Goal: Transaction & Acquisition: Purchase product/service

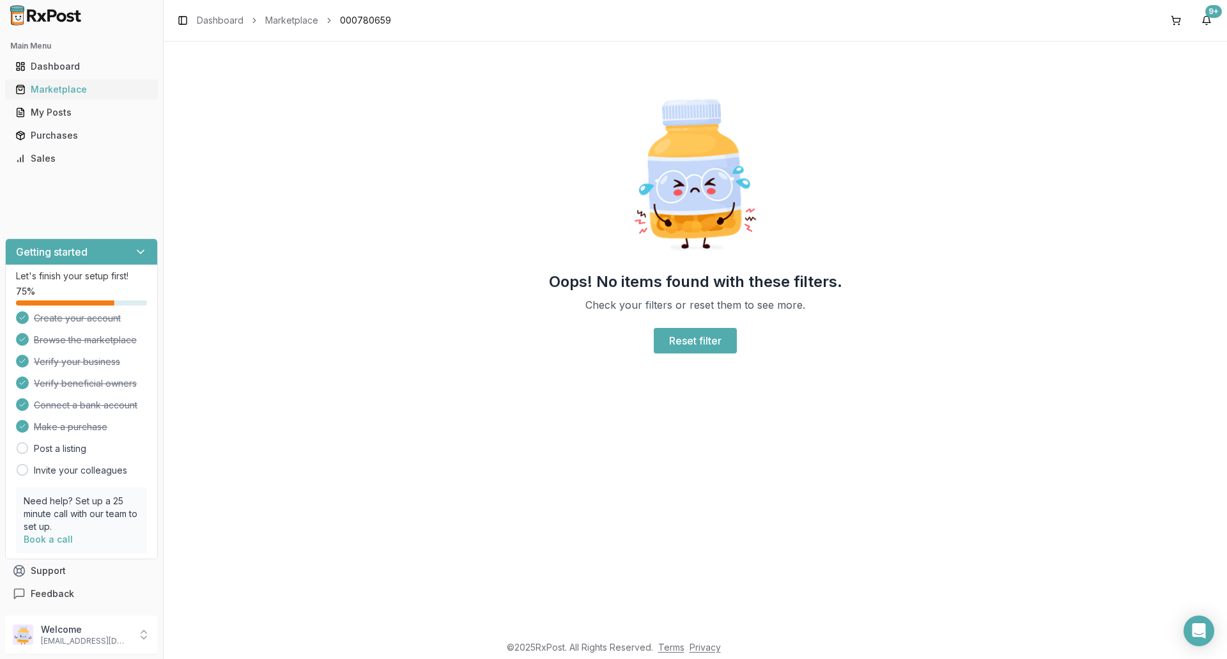
click at [90, 87] on div "Marketplace" at bounding box center [81, 89] width 132 height 13
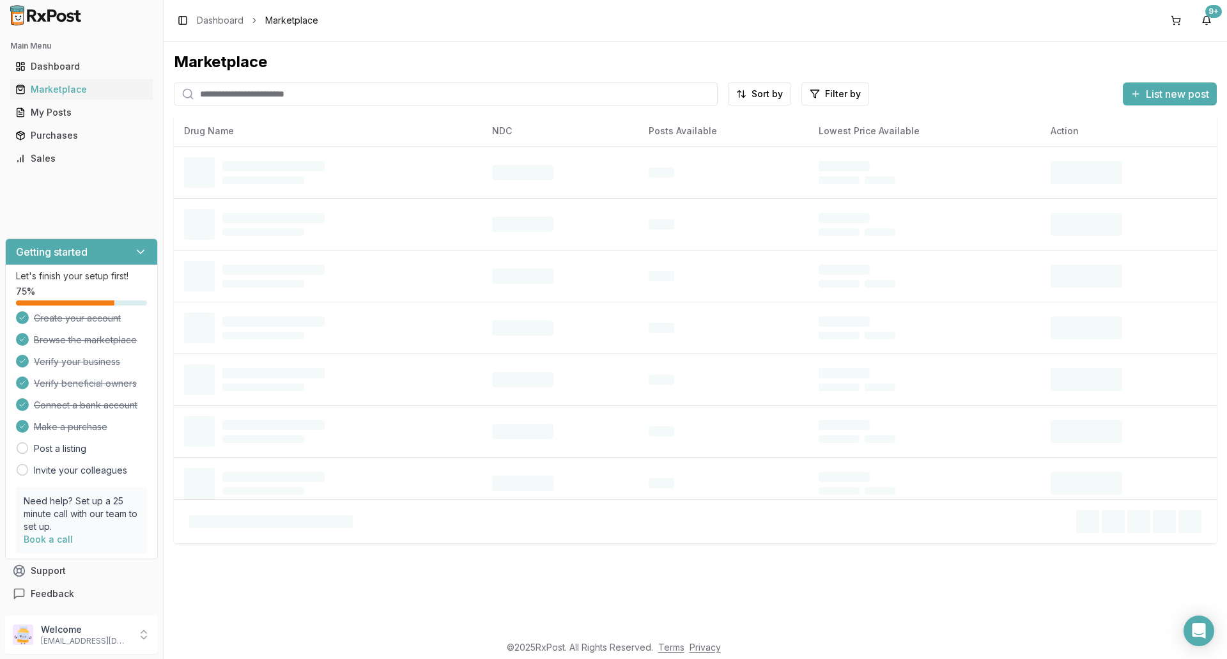
click at [265, 96] on input "search" at bounding box center [446, 93] width 544 height 23
type input "*******"
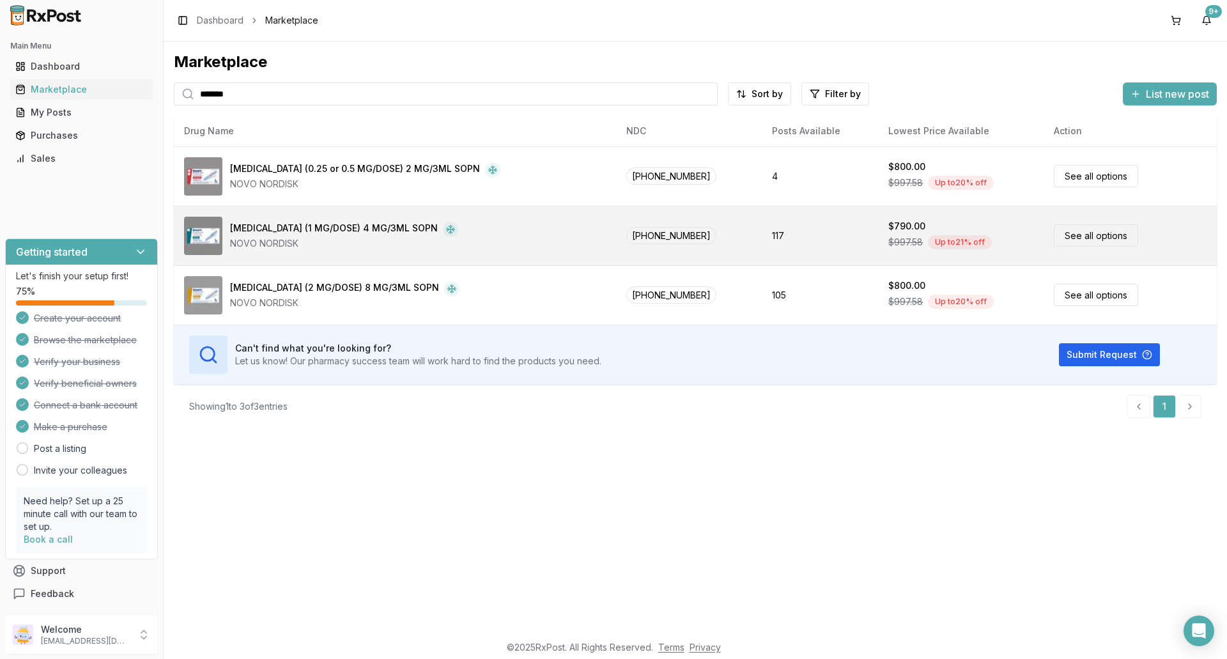
click at [339, 242] on div "NOVO NORDISK" at bounding box center [344, 243] width 228 height 13
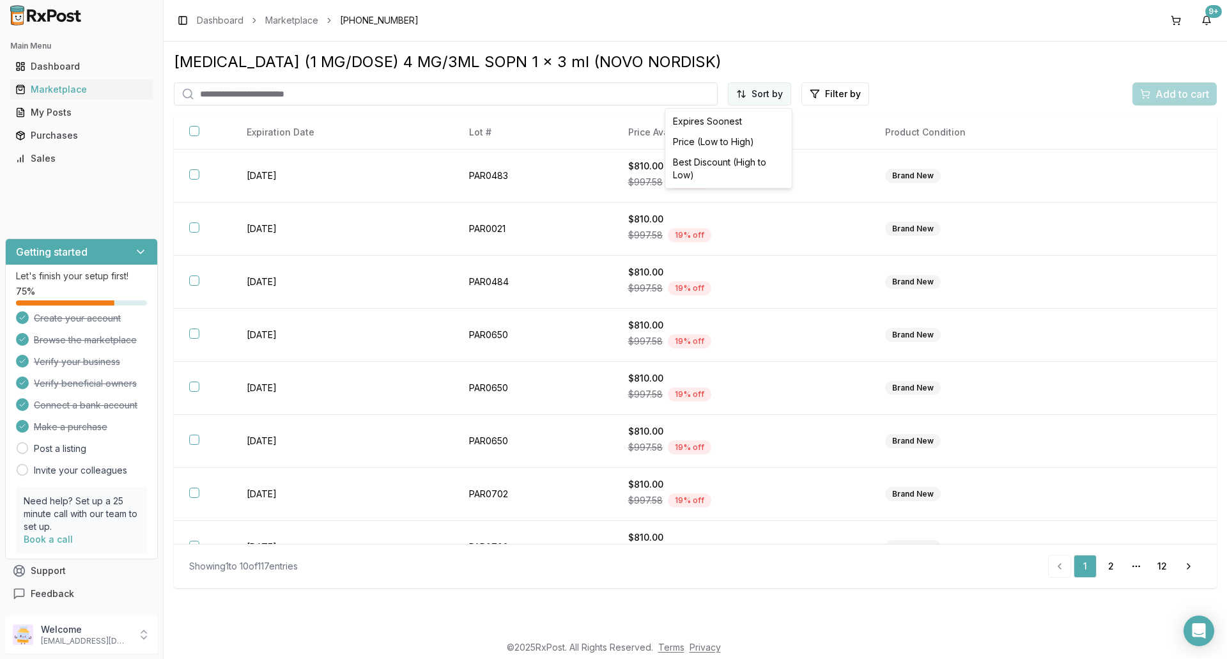
click at [765, 95] on html "Main Menu Dashboard Marketplace My Posts Purchases Sales Getting started Let's …" at bounding box center [613, 329] width 1227 height 659
click at [730, 140] on div "Price (Low to High)" at bounding box center [728, 142] width 121 height 20
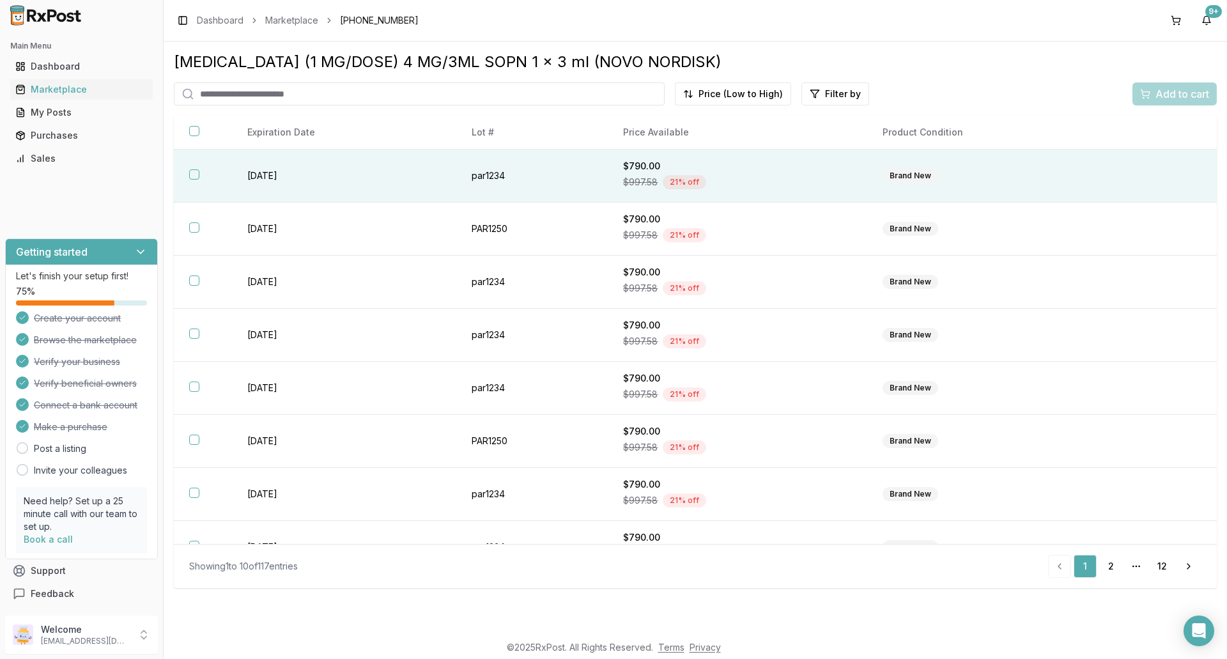
click at [714, 169] on div "$790.00" at bounding box center [737, 166] width 229 height 13
click at [1153, 93] on div "Add to cart" at bounding box center [1174, 93] width 69 height 15
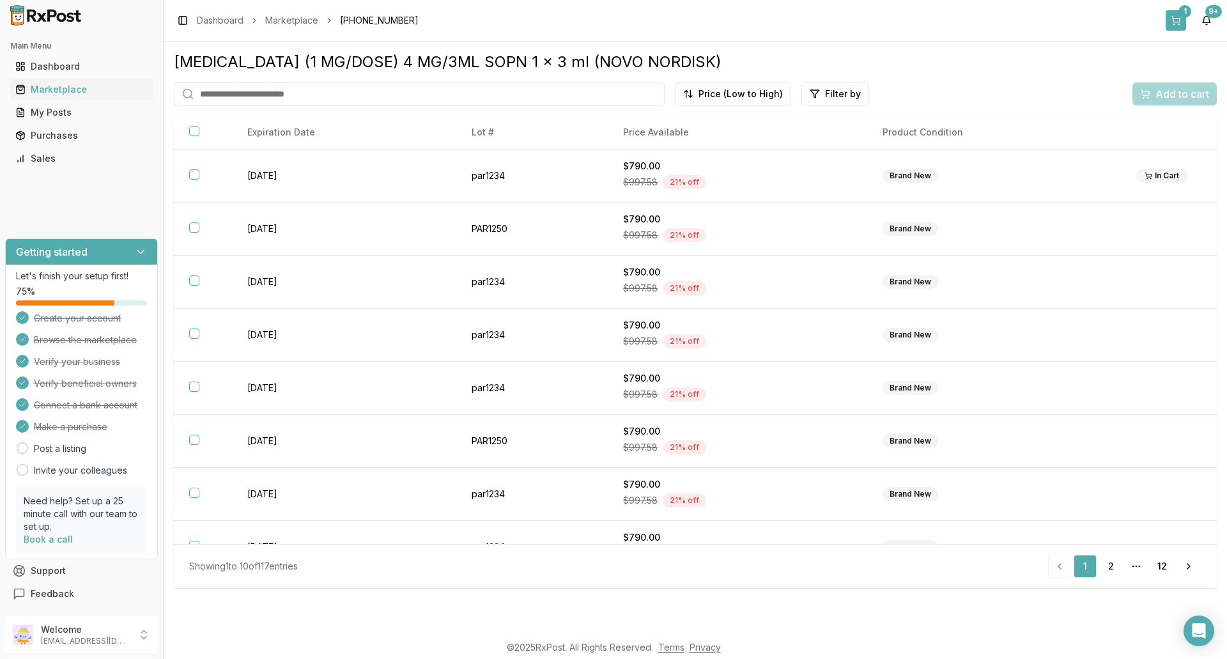
click at [1169, 15] on button "1" at bounding box center [1175, 20] width 20 height 20
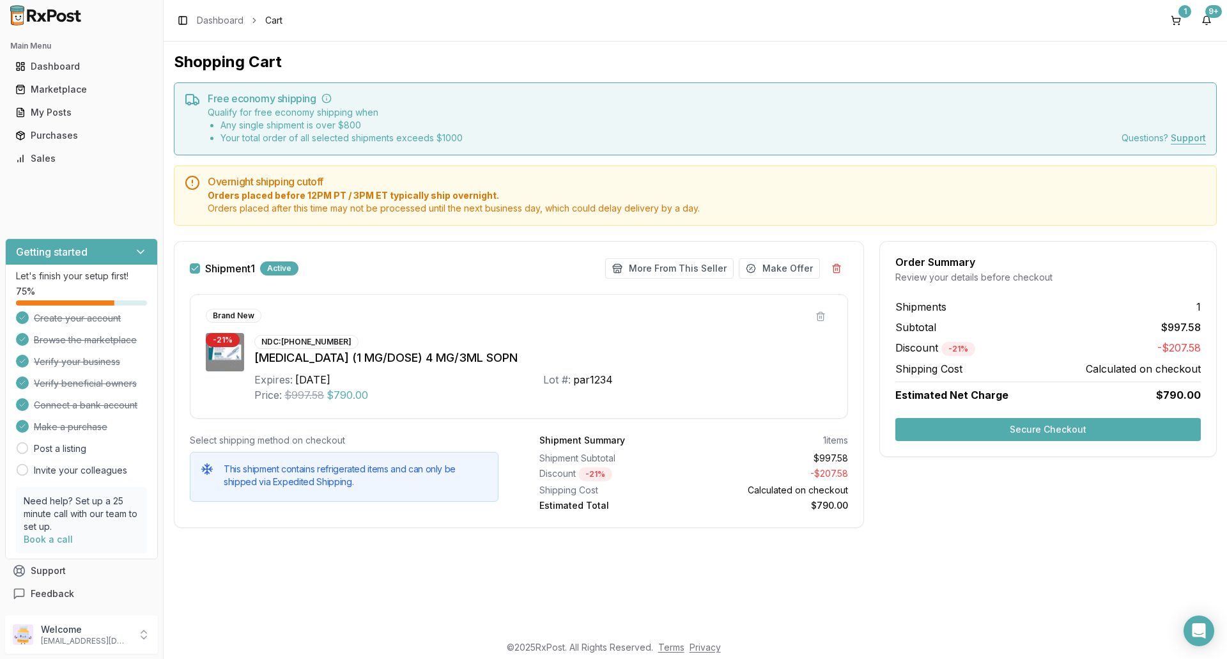
click at [1087, 433] on button "Secure Checkout" at bounding box center [1047, 429] width 305 height 23
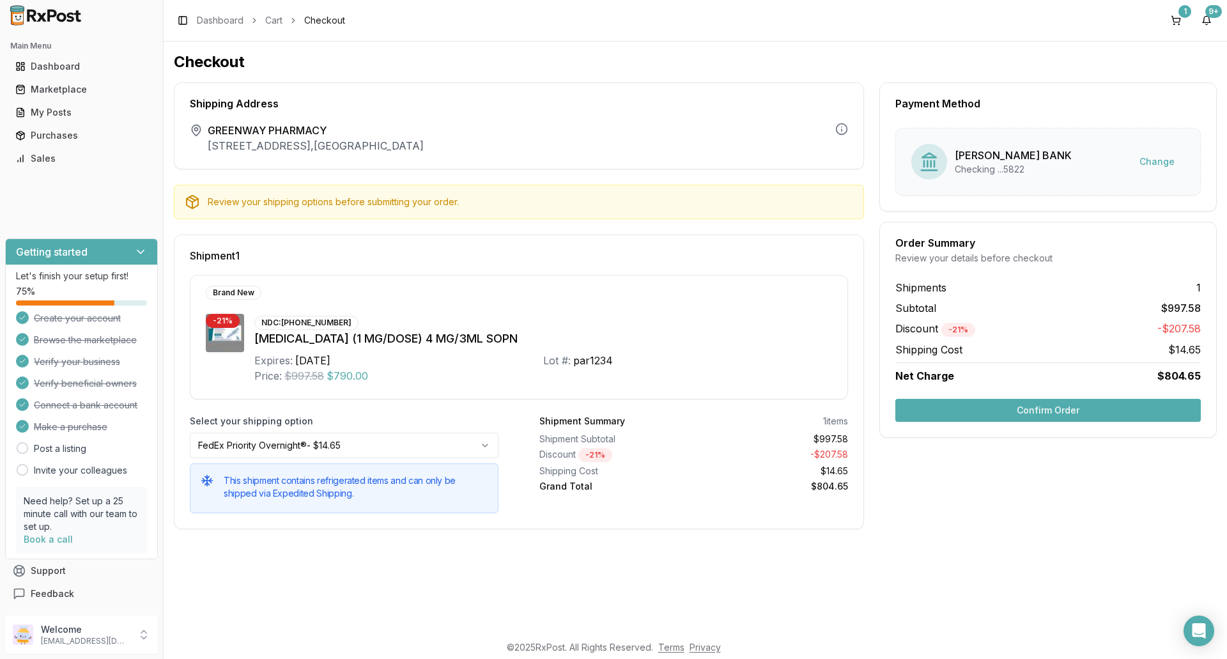
click at [1065, 413] on button "Confirm Order" at bounding box center [1047, 410] width 305 height 23
